Goal: Information Seeking & Learning: Learn about a topic

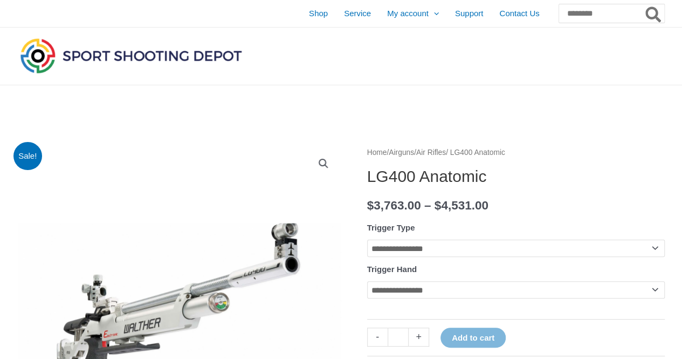
drag, startPoint x: 369, startPoint y: 209, endPoint x: 522, endPoint y: 207, distance: 153.2
click at [522, 207] on p "$ 3,763.00 – $ 4,531.00 Price range: $3,763.00 through $4,531.00" at bounding box center [516, 205] width 298 height 23
copy p "$ 3,763.00 – $ 4,531.00"
click at [555, 167] on h1 "LG400 Anatomic" at bounding box center [516, 176] width 298 height 19
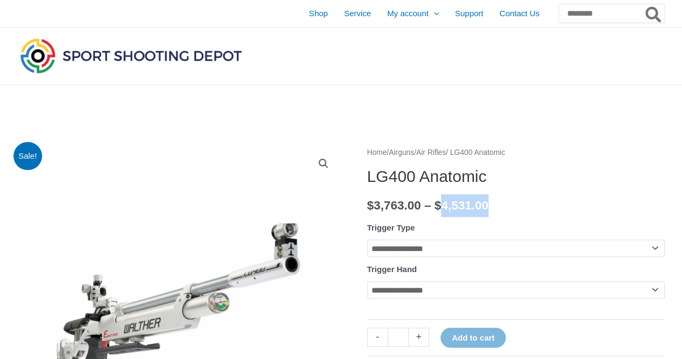
drag, startPoint x: 465, startPoint y: 205, endPoint x: 527, endPoint y: 203, distance: 61.5
click at [527, 203] on p "$ 3,763.00 – $ 4,531.00 Price range: $3,763.00 through $4,531.00" at bounding box center [516, 205] width 298 height 23
drag, startPoint x: 495, startPoint y: 205, endPoint x: 467, endPoint y: 203, distance: 28.2
click at [489, 206] on bdi "$ 4,531.00" at bounding box center [462, 204] width 54 height 13
click at [442, 204] on span "$" at bounding box center [438, 204] width 7 height 13
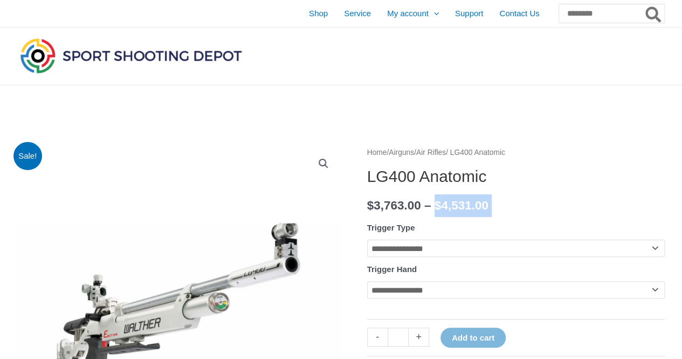
drag, startPoint x: 455, startPoint y: 204, endPoint x: 513, endPoint y: 204, distance: 58.2
click at [489, 204] on bdi "$ 4,531.00" at bounding box center [462, 204] width 54 height 13
copy p "$ 4,531.00 Price"
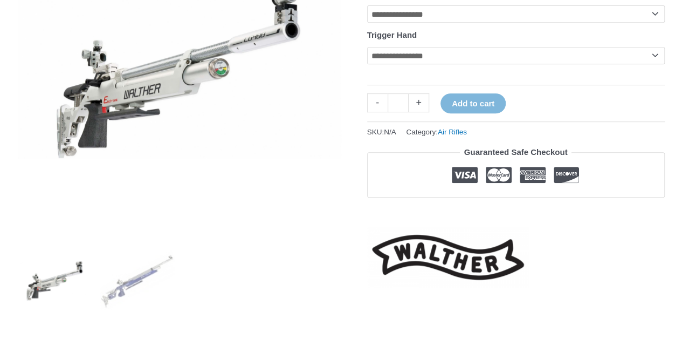
scroll to position [108, 0]
